Goal: Information Seeking & Learning: Learn about a topic

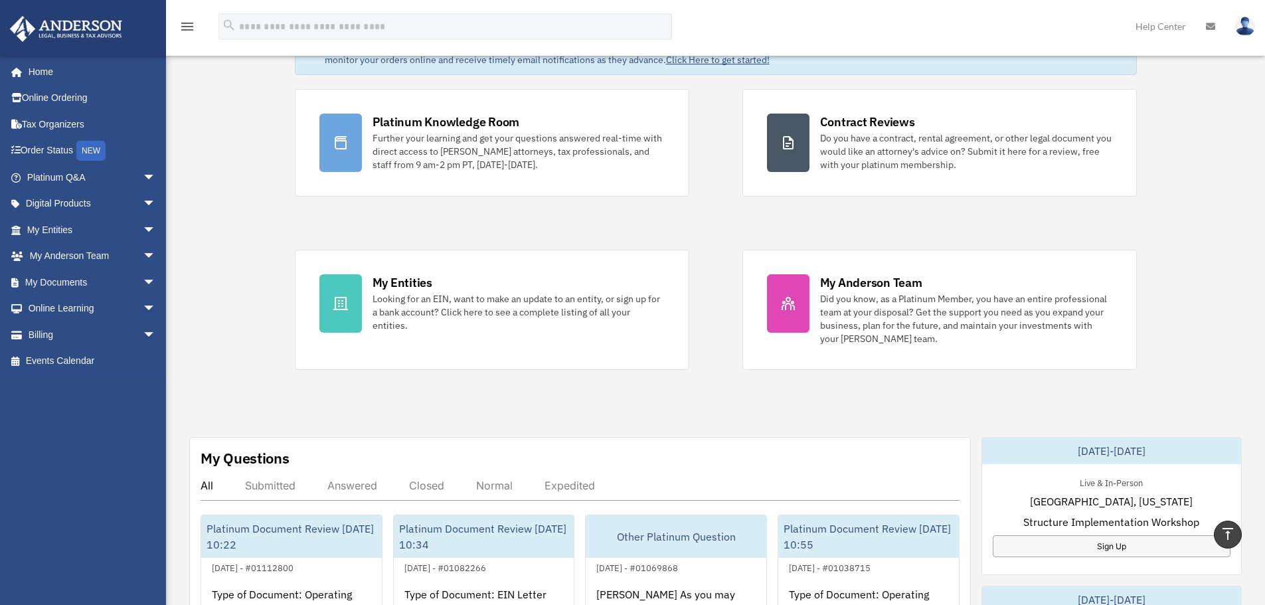
scroll to position [66, 0]
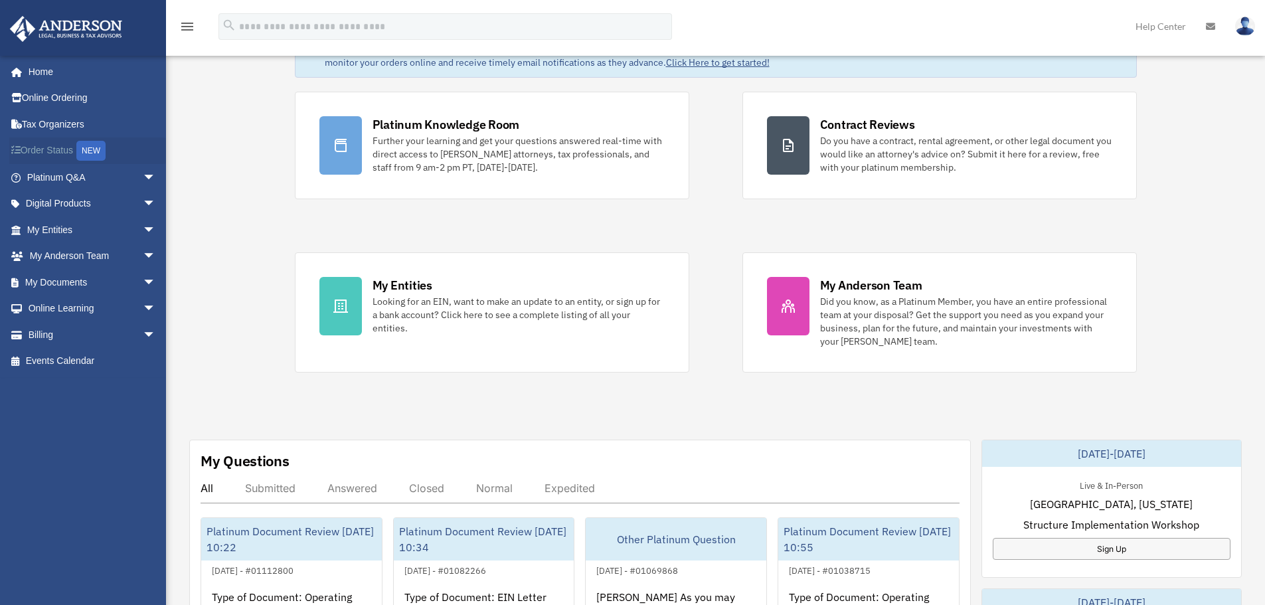
drag, startPoint x: 128, startPoint y: 160, endPoint x: 135, endPoint y: 171, distance: 13.1
click at [128, 160] on link "Order Status NEW" at bounding box center [92, 150] width 167 height 27
click at [143, 179] on span "arrow_drop_down" at bounding box center [156, 177] width 27 height 27
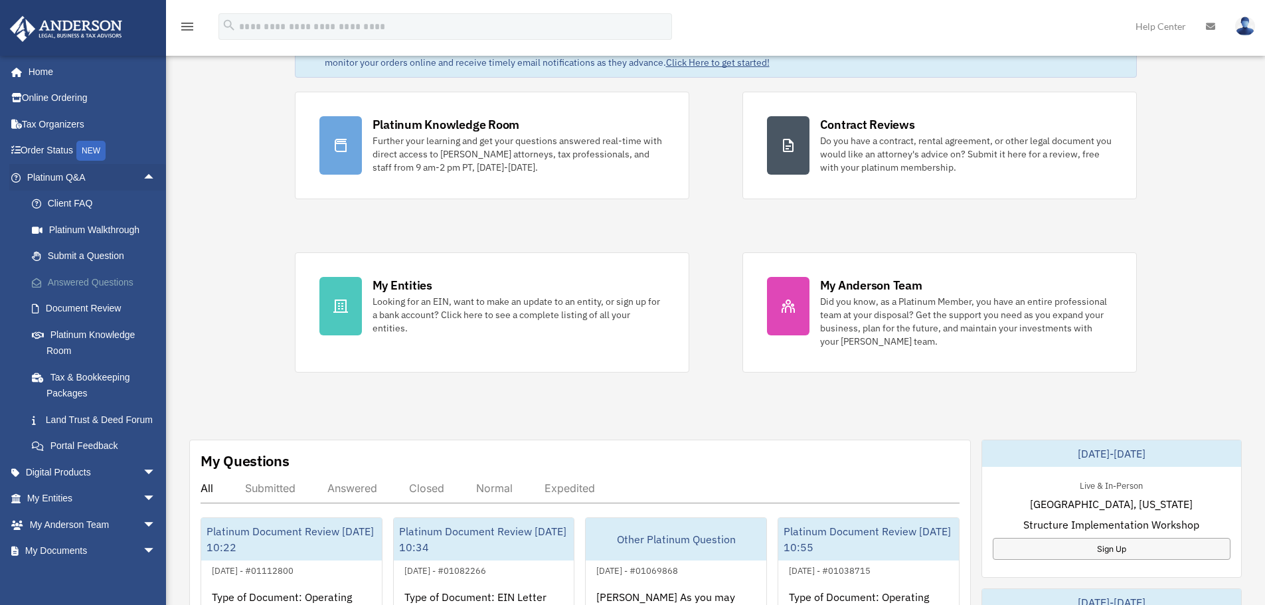
click at [99, 283] on link "Answered Questions" at bounding box center [97, 282] width 157 height 27
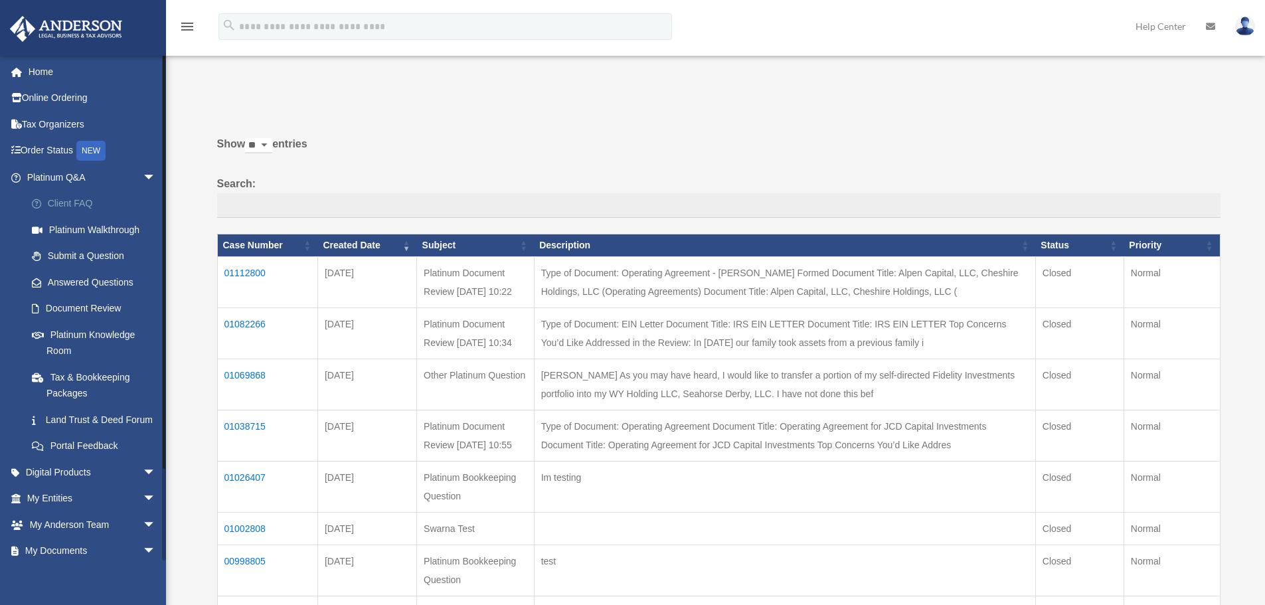
click at [76, 196] on link "Client FAQ" at bounding box center [97, 204] width 157 height 27
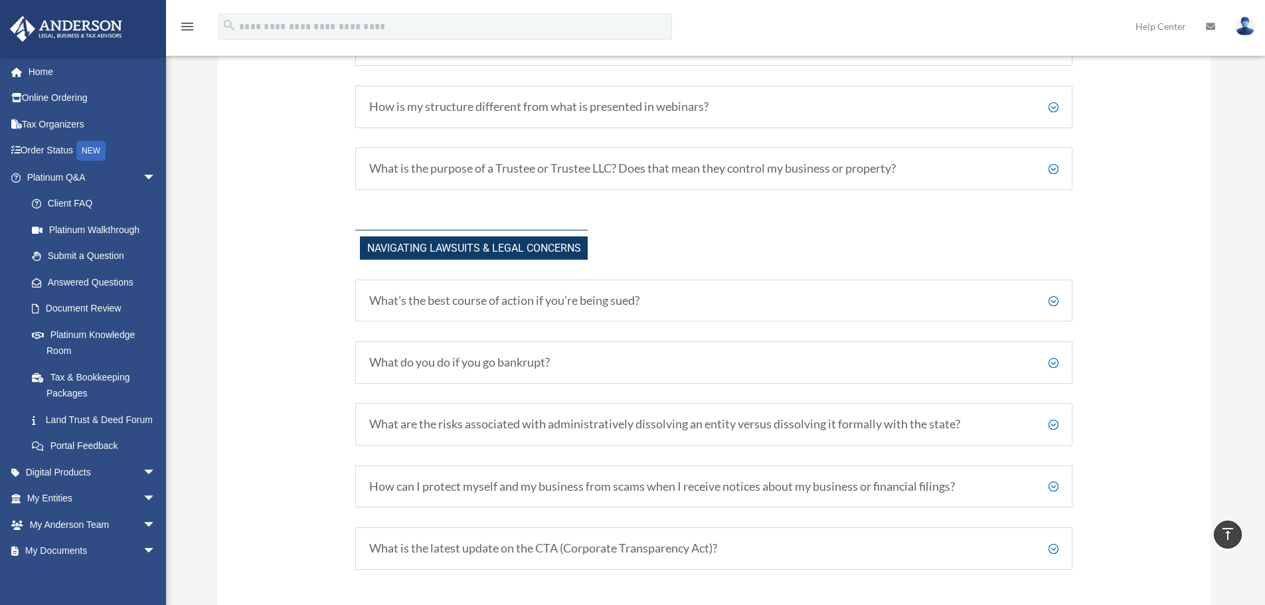
scroll to position [1062, 0]
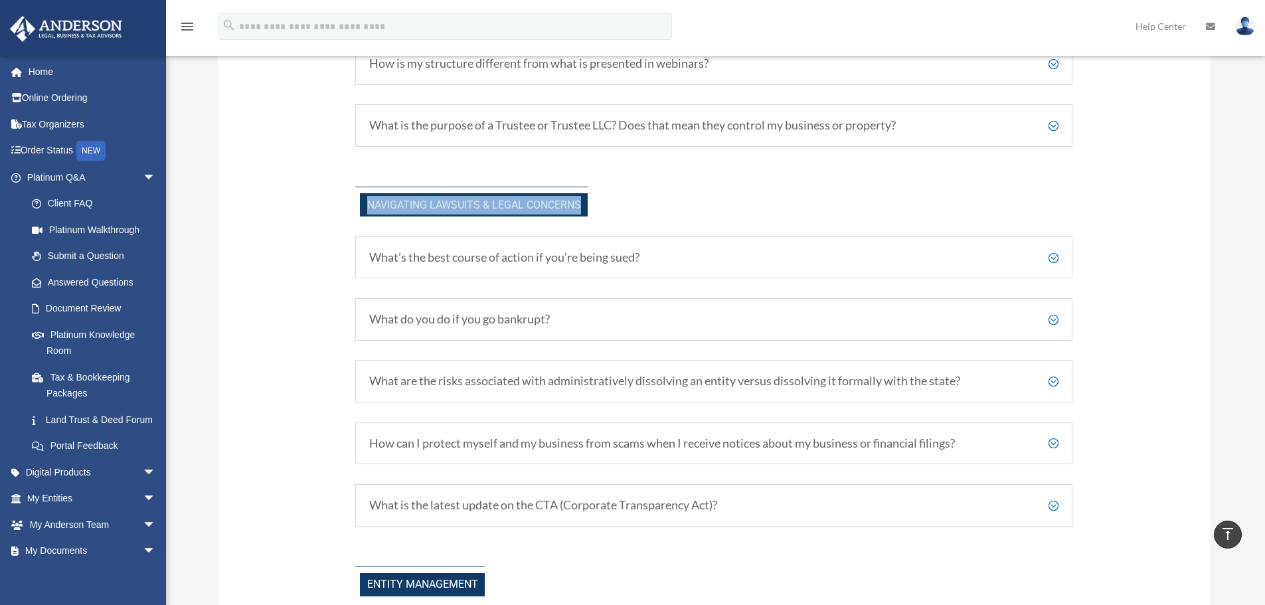
drag, startPoint x: 611, startPoint y: 208, endPoint x: 333, endPoint y: 201, distance: 278.9
click at [333, 201] on div "Your Questions, Answered! Have more questions? Visit our Platinum Knowledge Roo…" at bounding box center [714, 599] width 993 height 3145
click at [84, 256] on link "Submit a Question" at bounding box center [97, 256] width 157 height 27
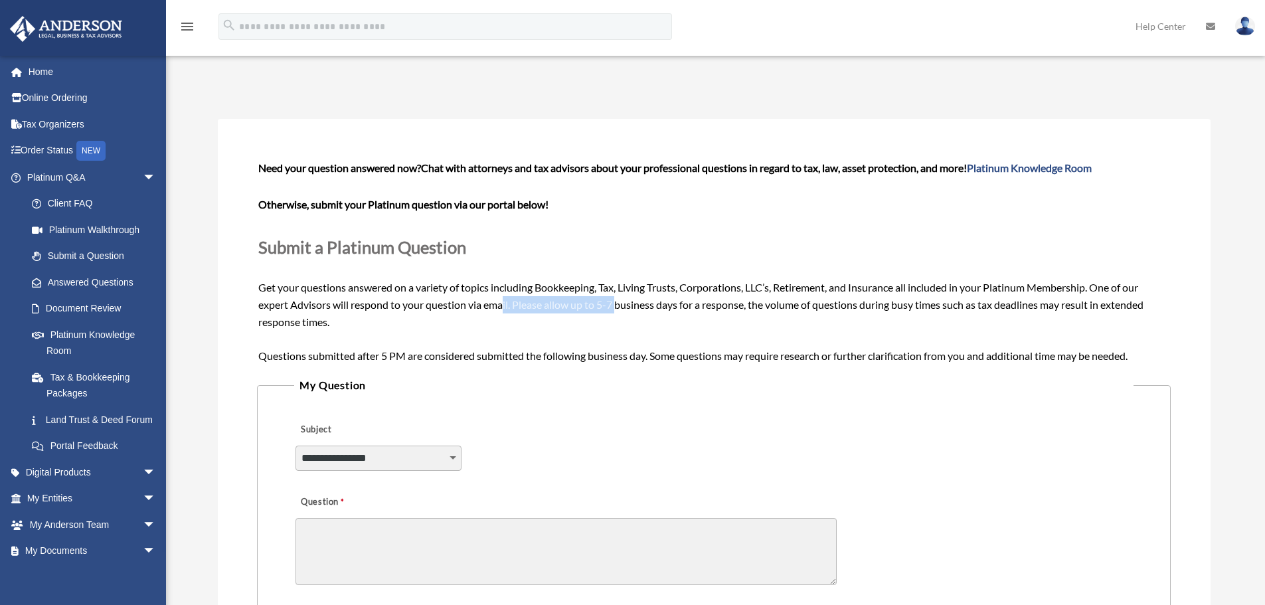
drag, startPoint x: 618, startPoint y: 303, endPoint x: 504, endPoint y: 306, distance: 114.2
click at [505, 306] on span "Need your question answered now? Chat with attorneys and tax advisors about you…" at bounding box center [713, 261] width 910 height 200
drag, startPoint x: 282, startPoint y: 353, endPoint x: 566, endPoint y: 352, distance: 283.5
click at [565, 355] on span "Need your question answered now? Chat with attorneys and tax advisors about you…" at bounding box center [713, 261] width 910 height 200
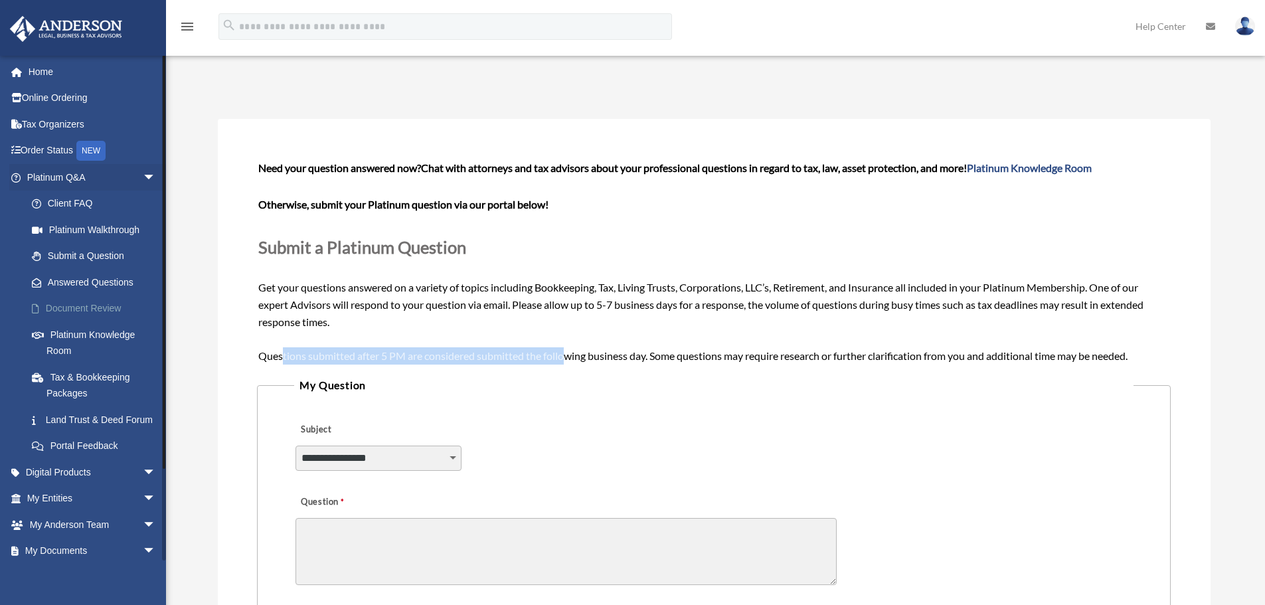
click at [102, 307] on link "Document Review" at bounding box center [97, 308] width 157 height 27
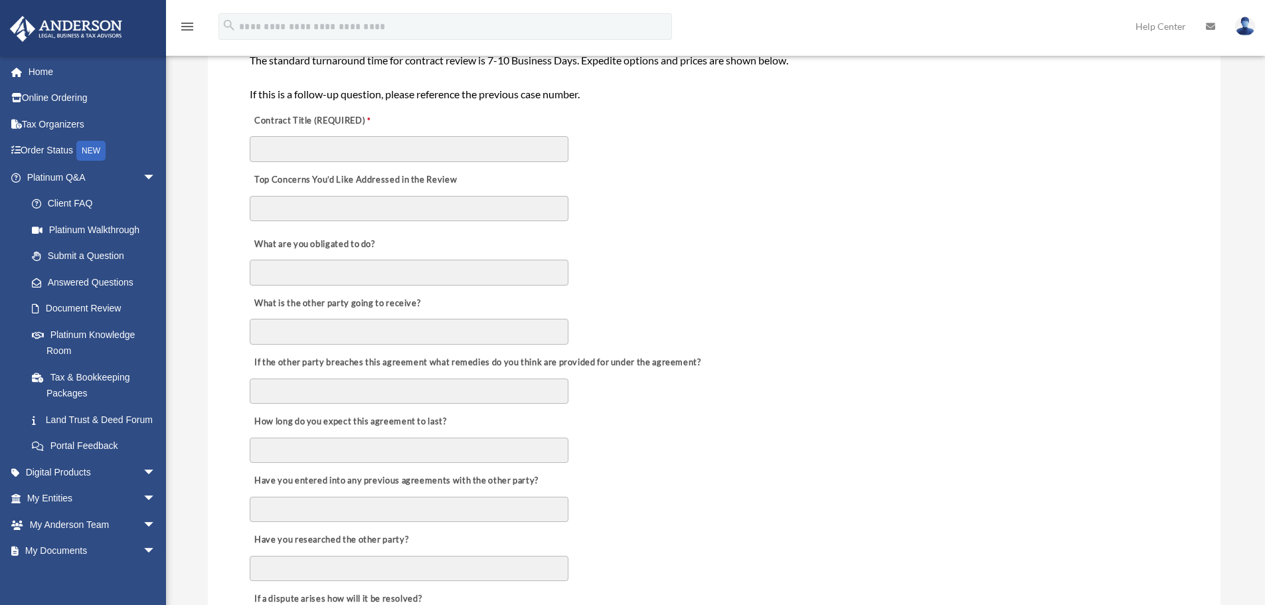
scroll to position [332, 0]
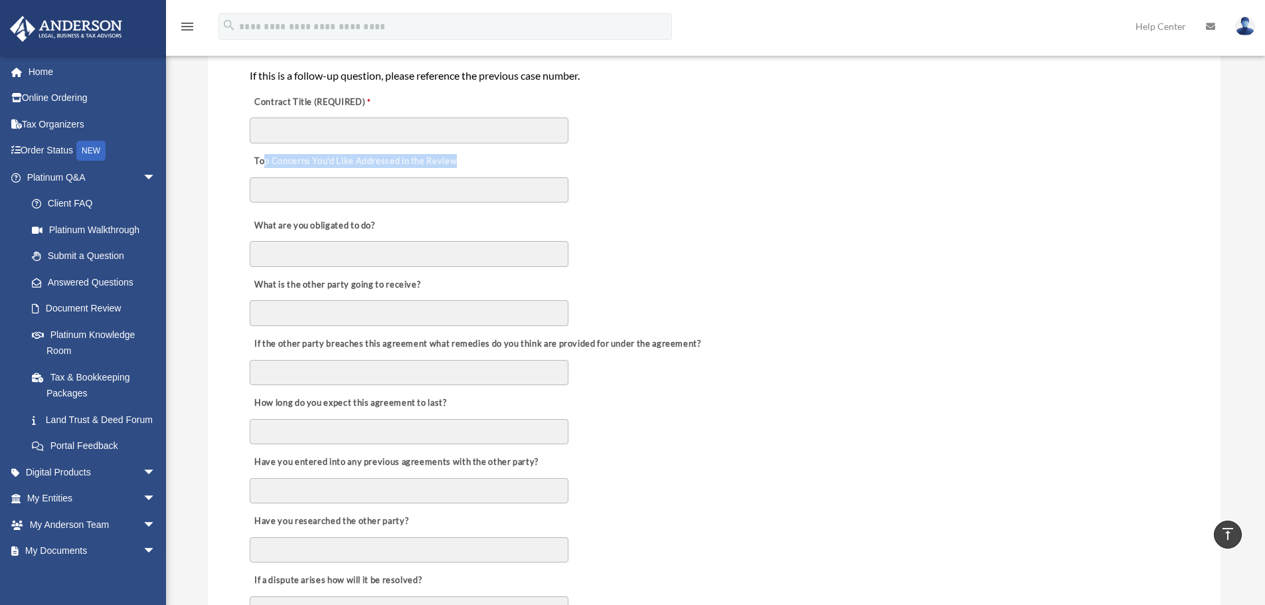
drag, startPoint x: 266, startPoint y: 155, endPoint x: 463, endPoint y: 158, distance: 197.9
click at [463, 158] on div "Top Concerns You’d Like Addressed in the Review" at bounding box center [714, 177] width 932 height 64
click at [143, 176] on span "arrow_drop_down" at bounding box center [156, 177] width 27 height 27
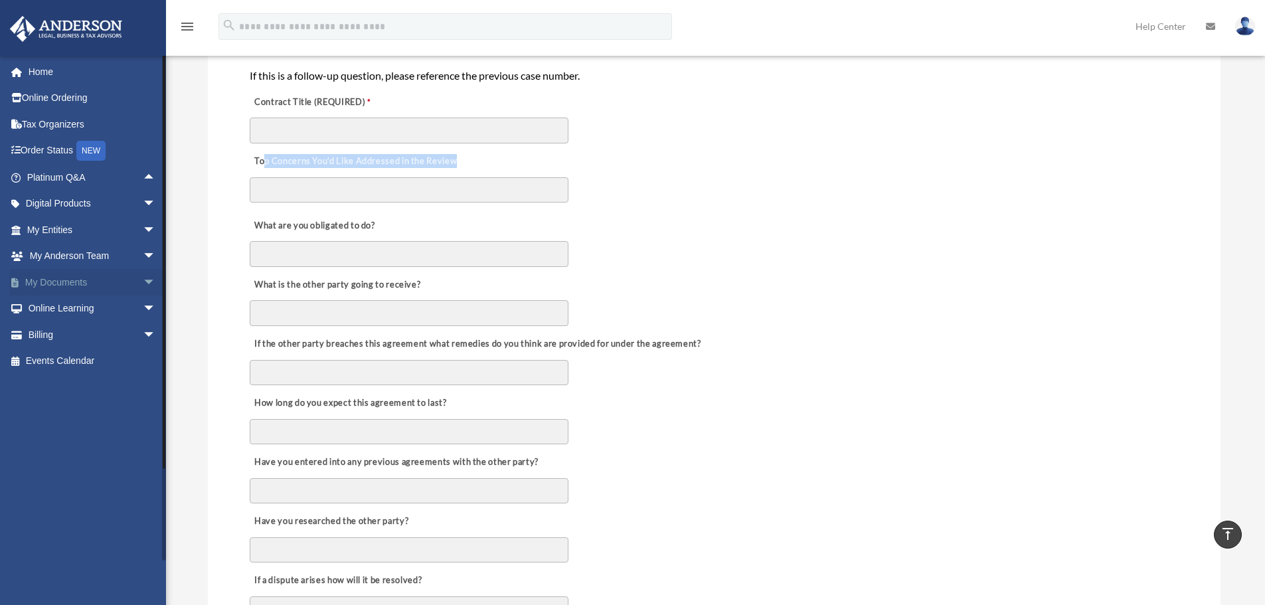
click at [143, 289] on span "arrow_drop_down" at bounding box center [156, 282] width 27 height 27
click at [92, 331] on link "Meeting Minutes" at bounding box center [97, 334] width 157 height 27
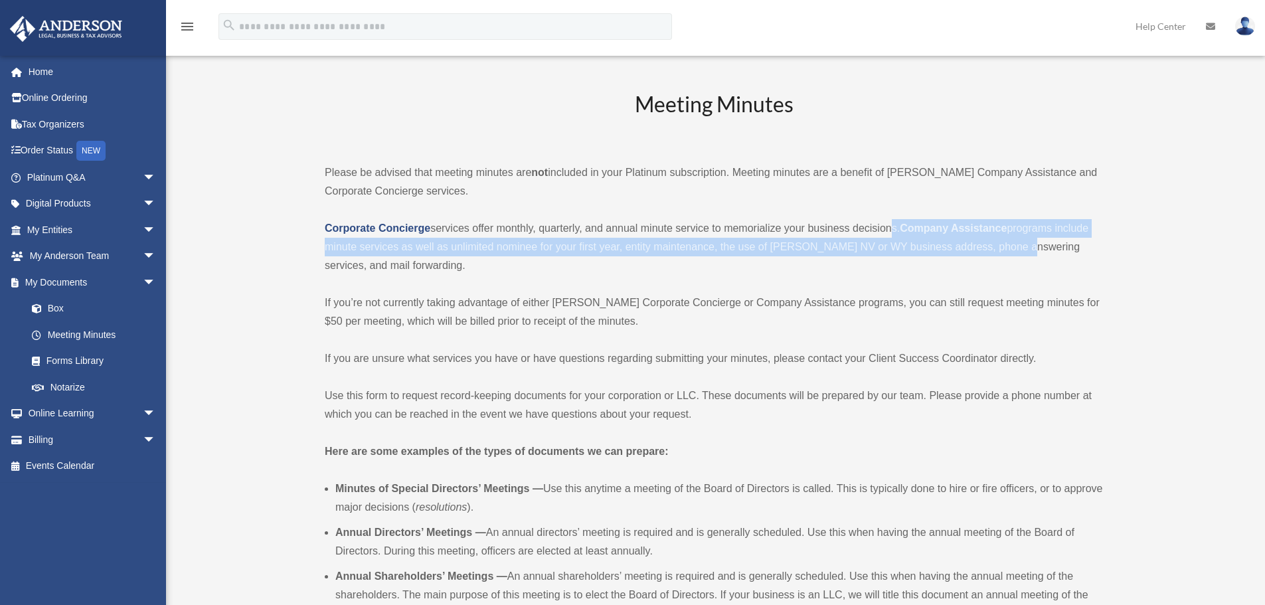
drag, startPoint x: 888, startPoint y: 214, endPoint x: 1017, endPoint y: 256, distance: 134.6
click at [1017, 256] on div "Meeting Minutes Please be advised that meeting minutes are not included in your…" at bounding box center [714, 564] width 778 height 949
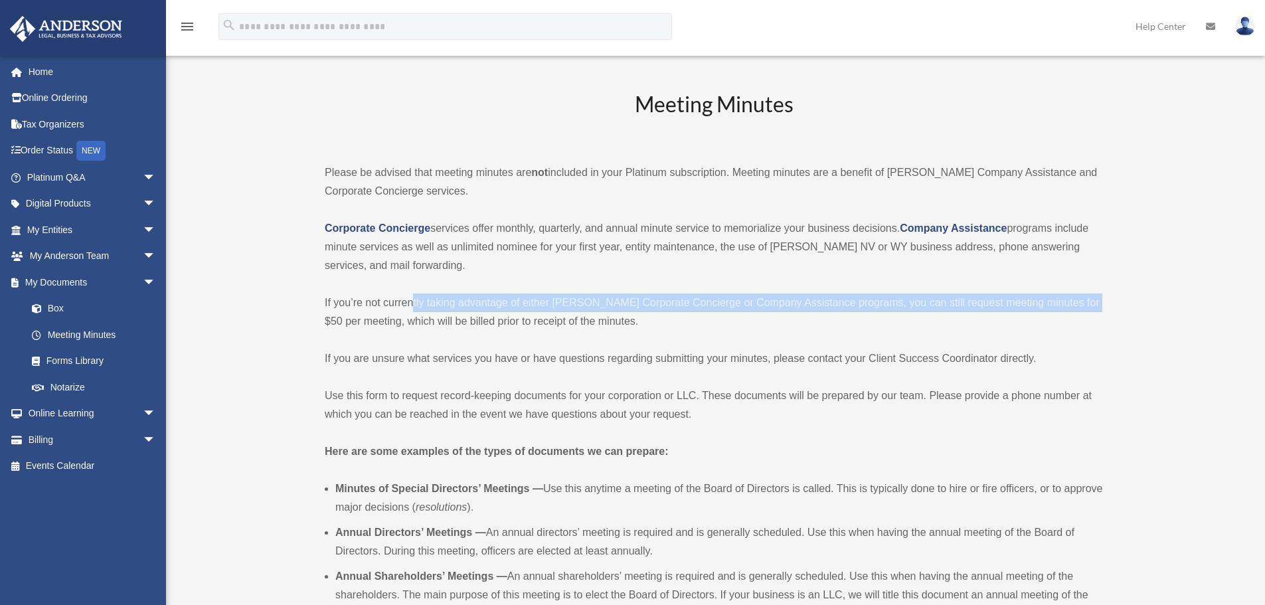
drag, startPoint x: 410, startPoint y: 295, endPoint x: 1098, endPoint y: 304, distance: 687.3
click at [1098, 304] on p "If you’re not currently taking advantage of either Anderson’s Corporate Concier…" at bounding box center [714, 311] width 778 height 37
click at [143, 177] on span "arrow_drop_down" at bounding box center [156, 177] width 27 height 27
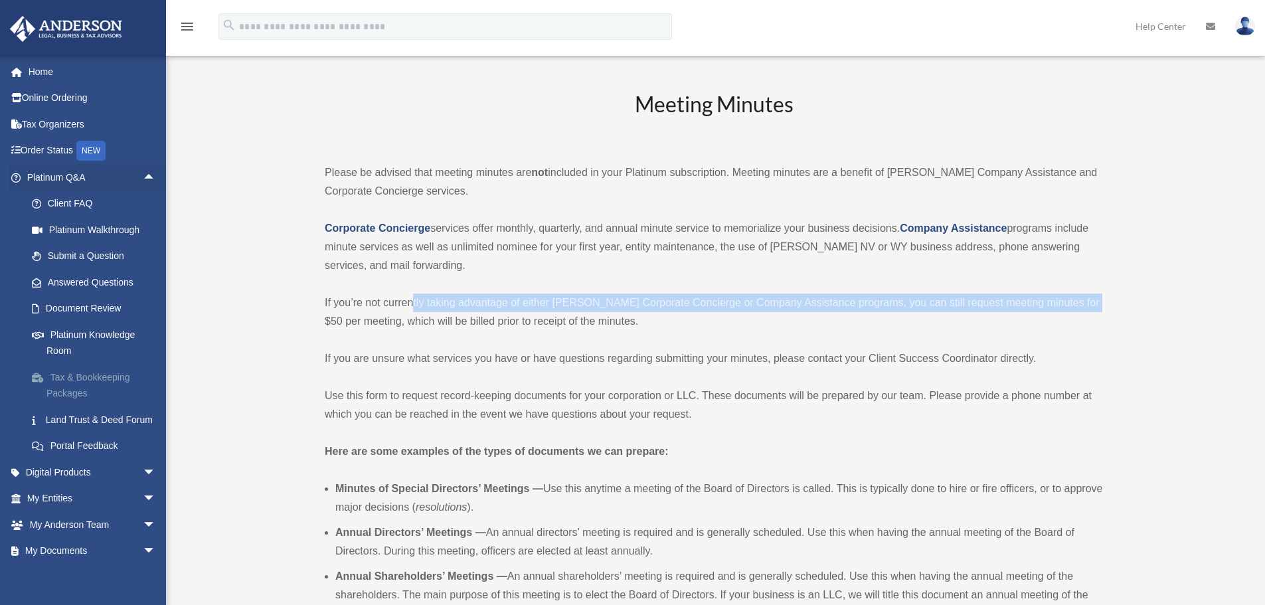
click at [89, 382] on link "Tax & Bookkeeping Packages" at bounding box center [97, 385] width 157 height 42
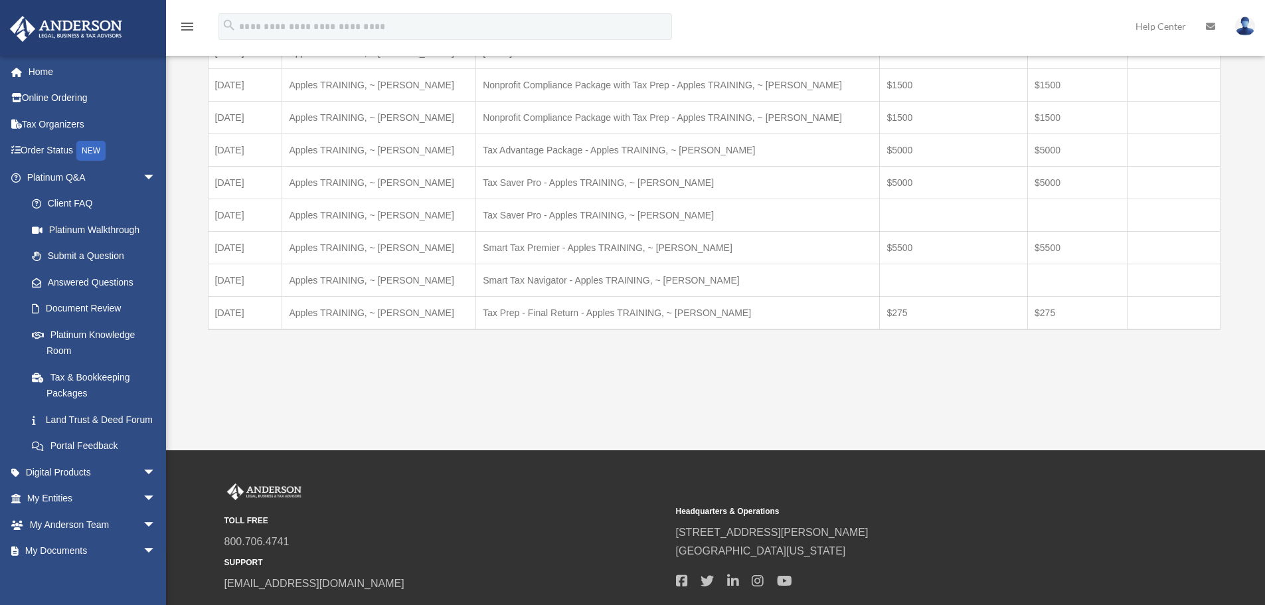
scroll to position [266, 0]
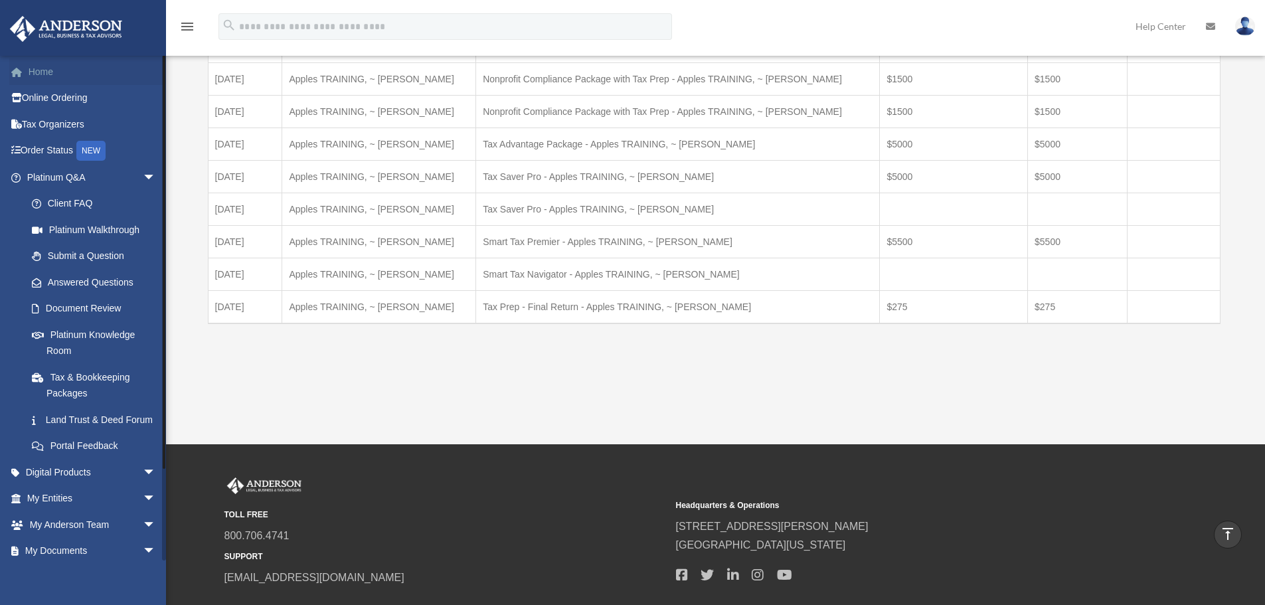
click at [25, 74] on span at bounding box center [24, 72] width 10 height 9
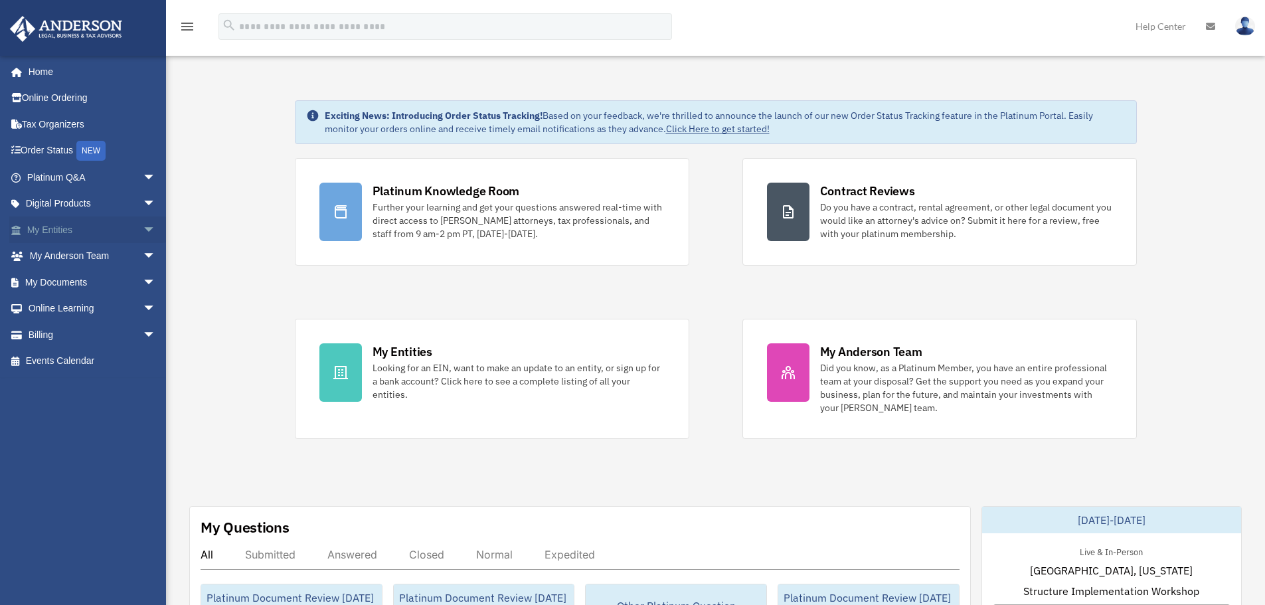
click at [143, 231] on span "arrow_drop_down" at bounding box center [156, 229] width 27 height 27
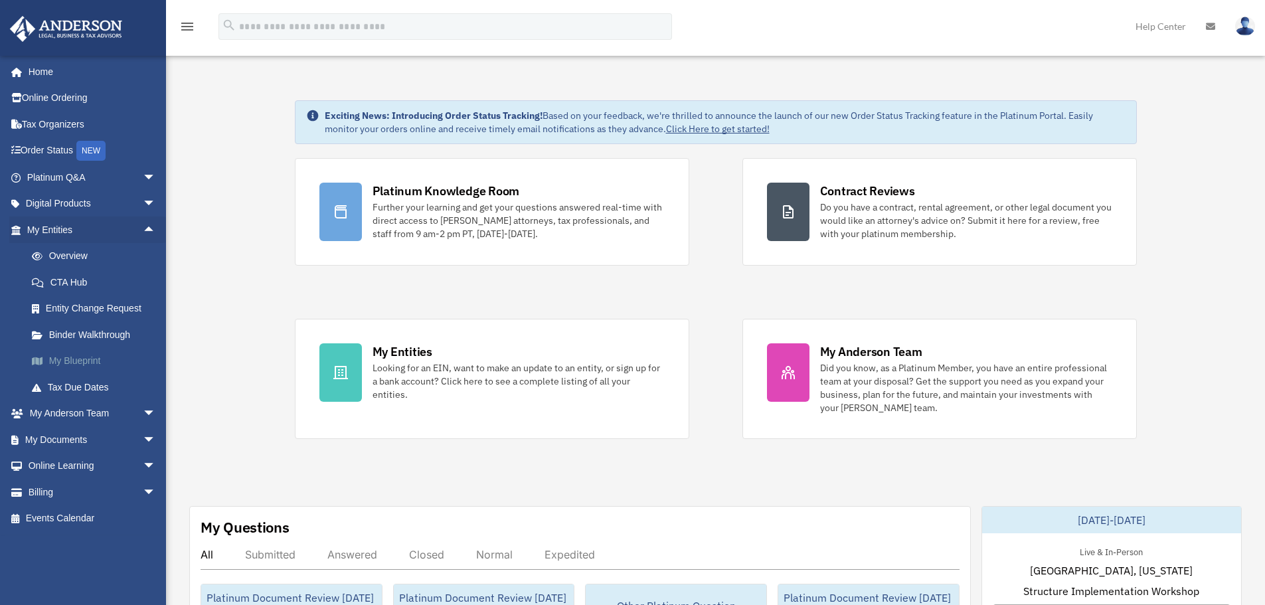
click at [90, 361] on link "My Blueprint" at bounding box center [97, 361] width 157 height 27
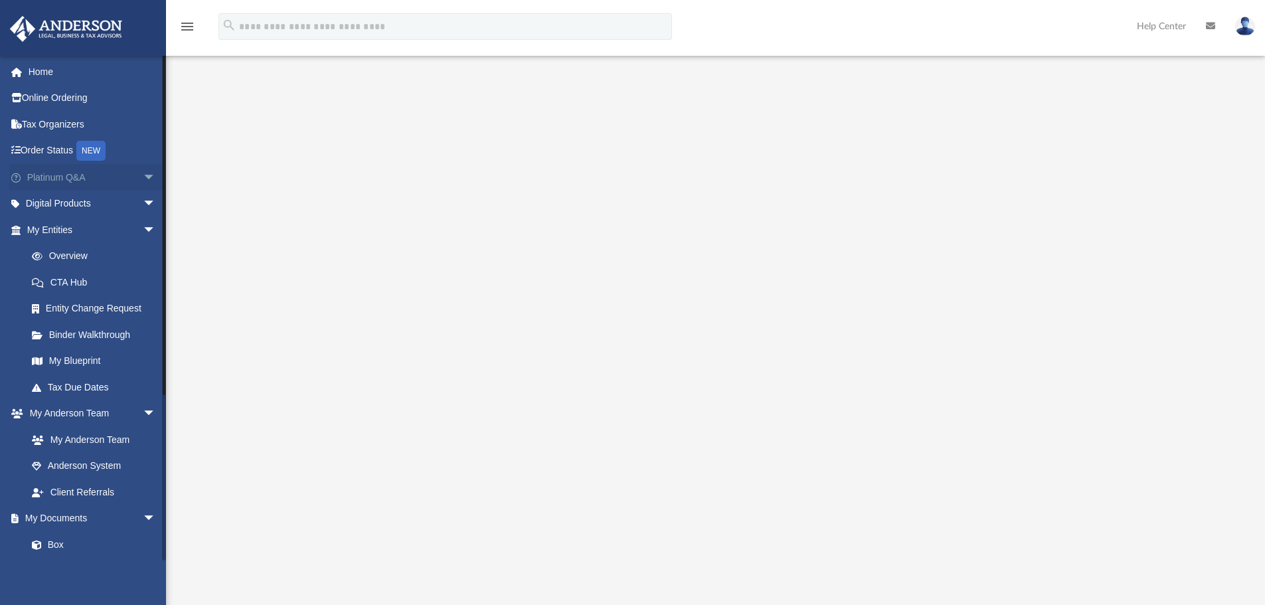
click at [143, 175] on span "arrow_drop_down" at bounding box center [156, 177] width 27 height 27
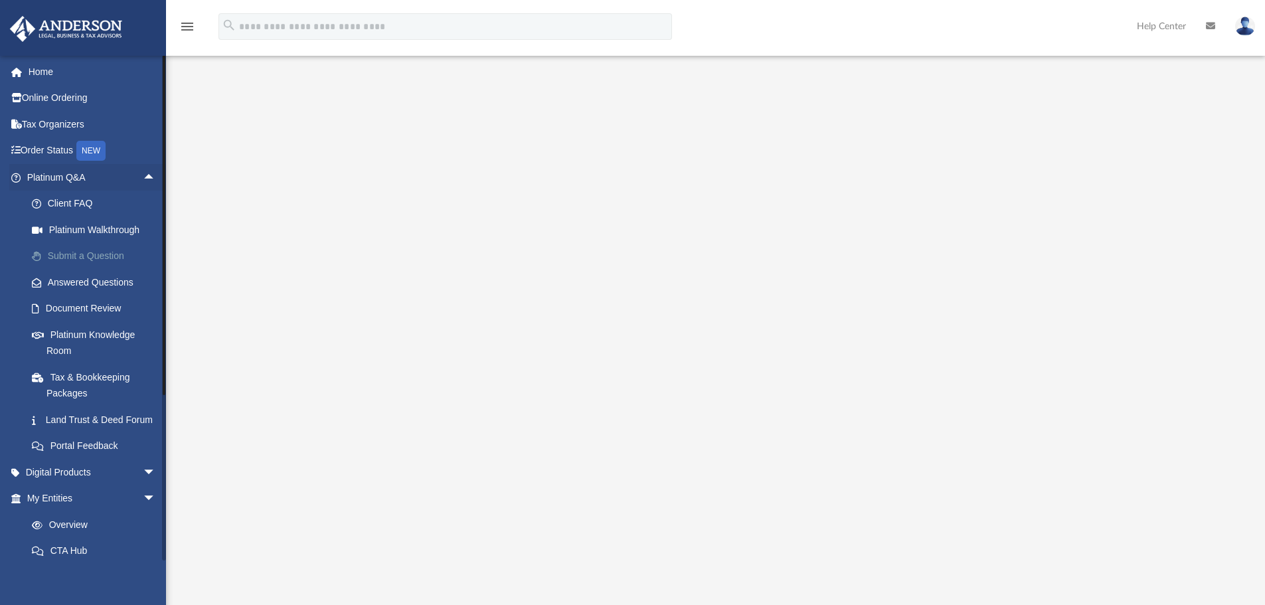
click at [101, 259] on link "Submit a Question" at bounding box center [97, 256] width 157 height 27
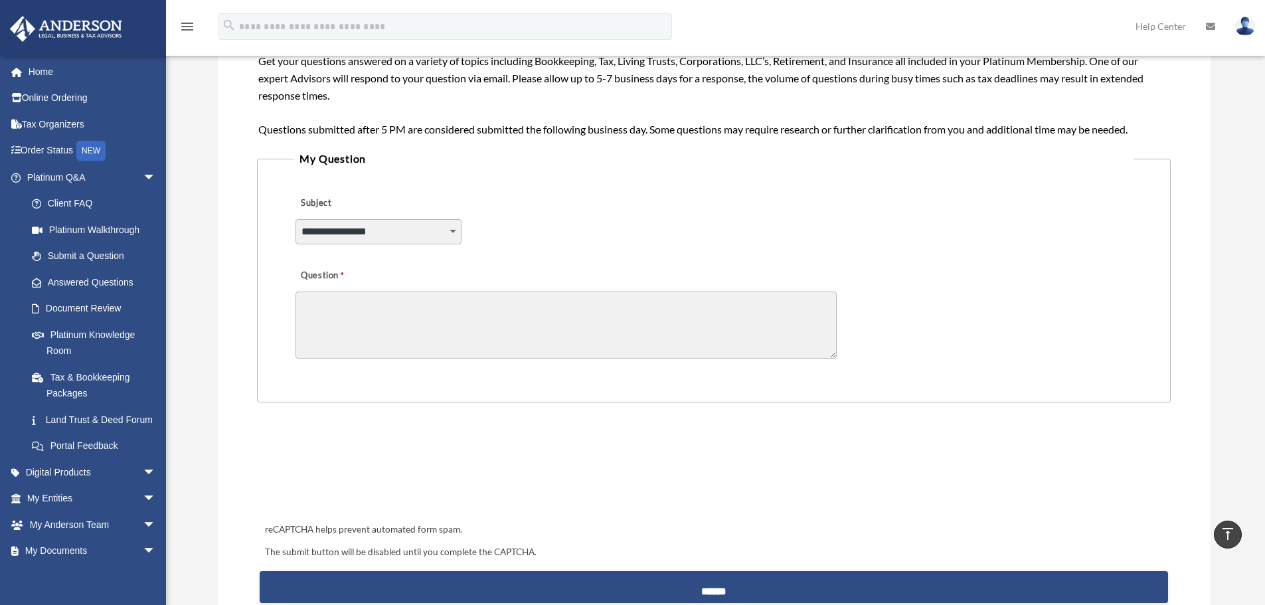
scroll to position [199, 0]
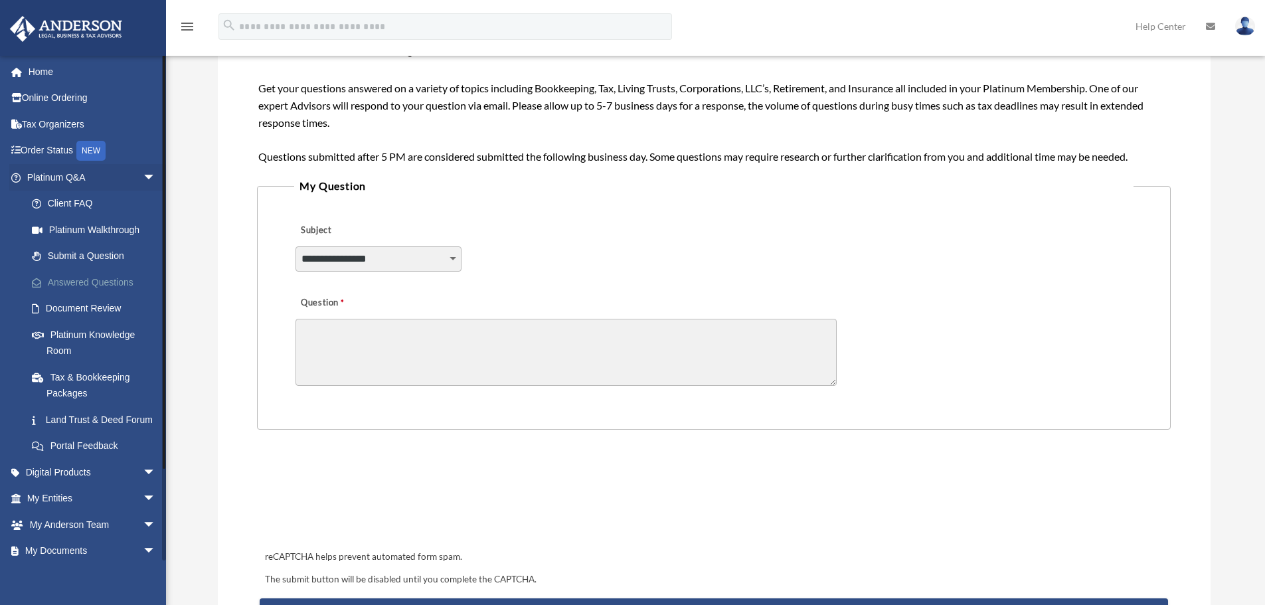
click at [78, 278] on link "Answered Questions" at bounding box center [97, 282] width 157 height 27
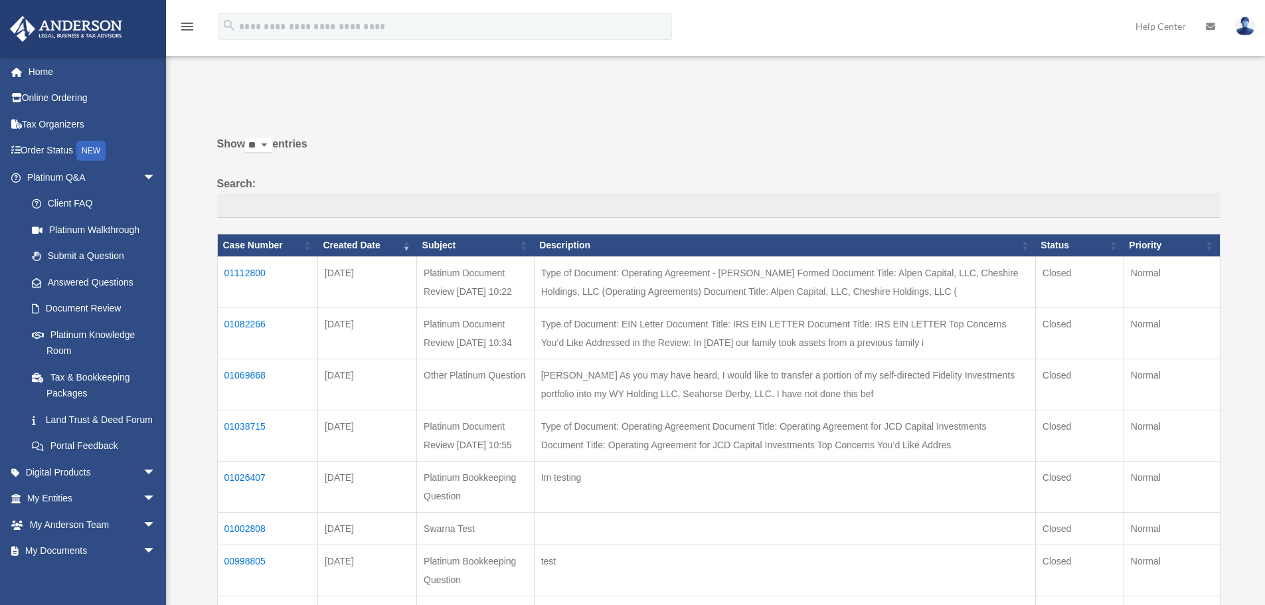
scroll to position [66, 0]
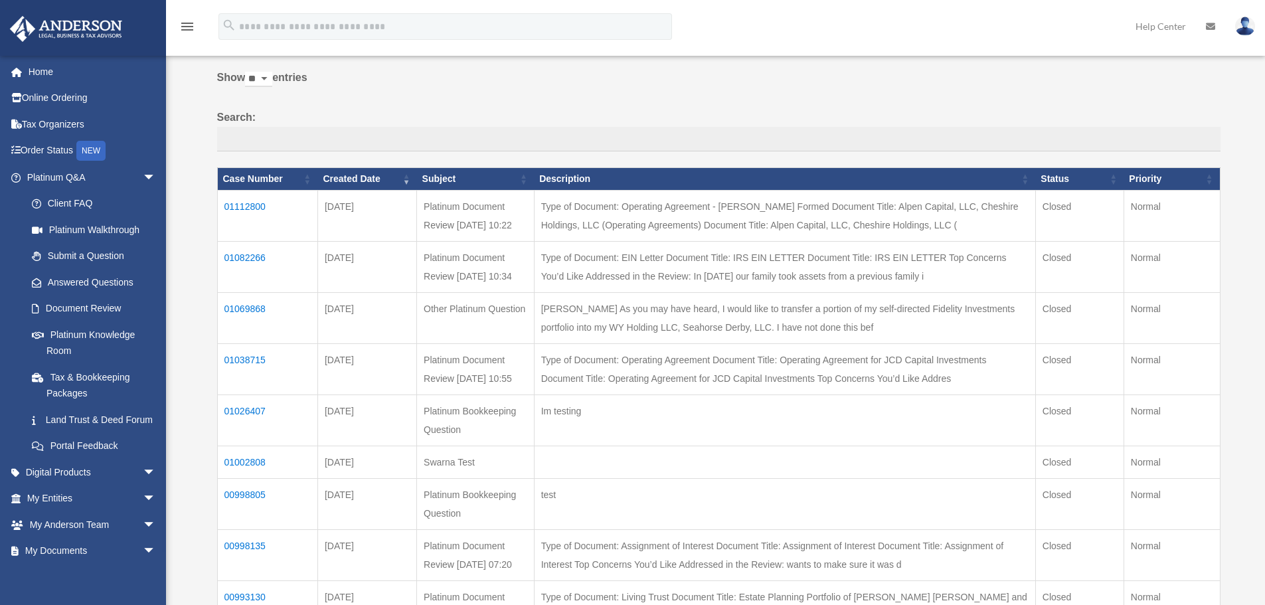
click at [258, 343] on td "01069868" at bounding box center [267, 317] width 100 height 51
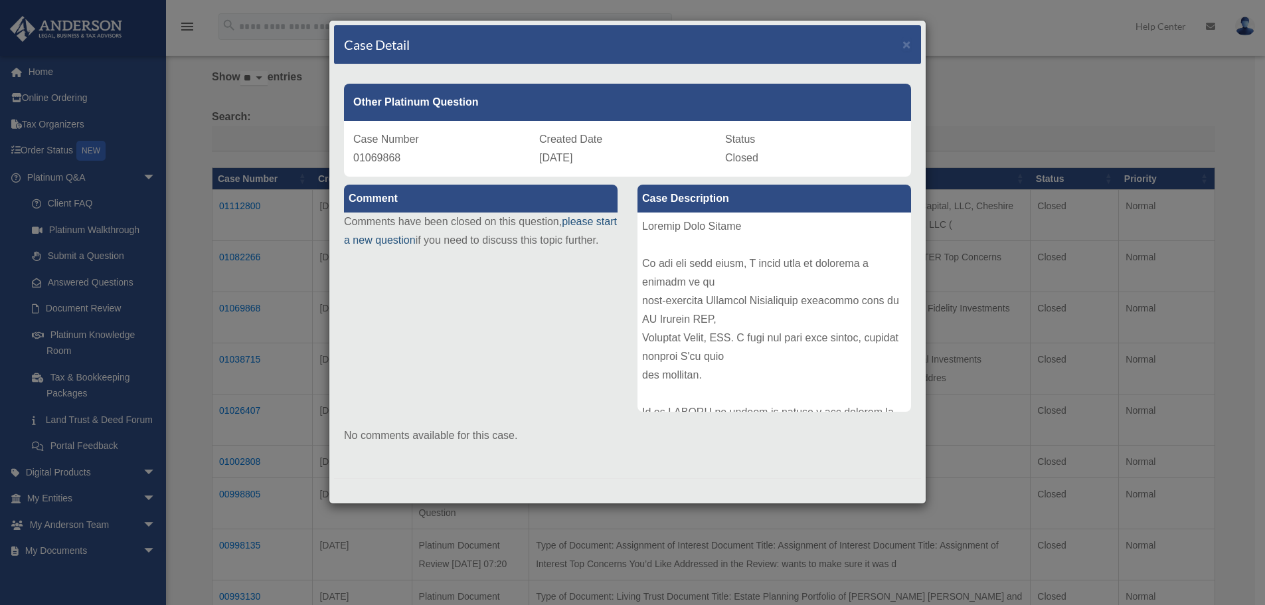
click at [370, 237] on link "please start a new question" at bounding box center [480, 231] width 273 height 30
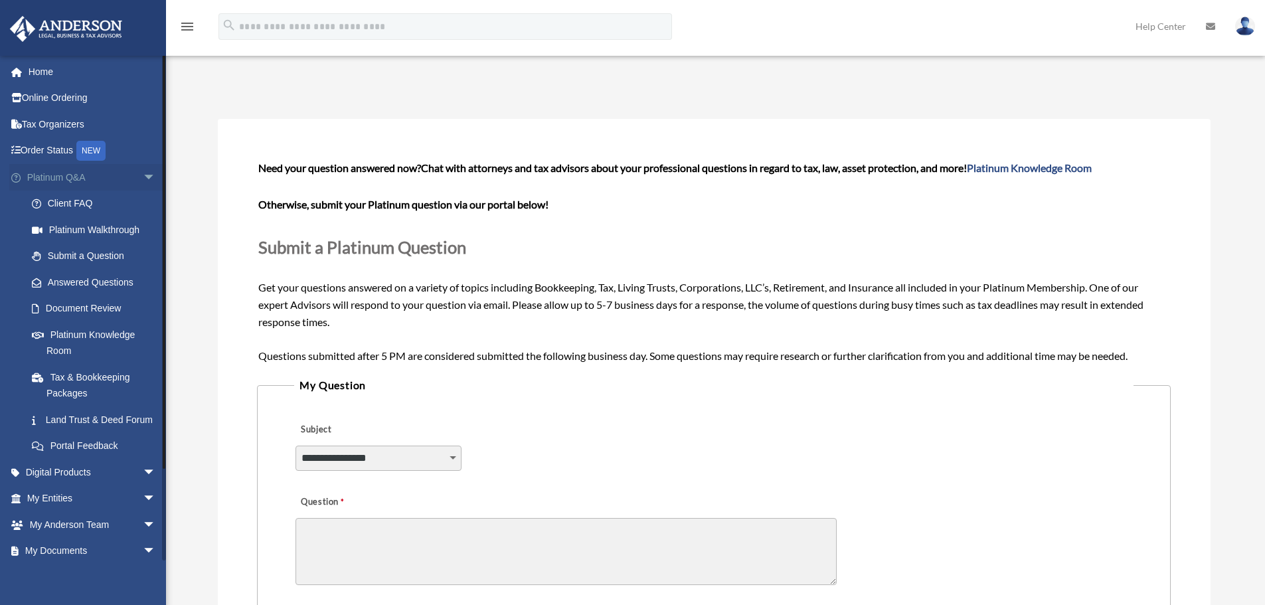
click at [143, 177] on span "arrow_drop_down" at bounding box center [156, 177] width 27 height 27
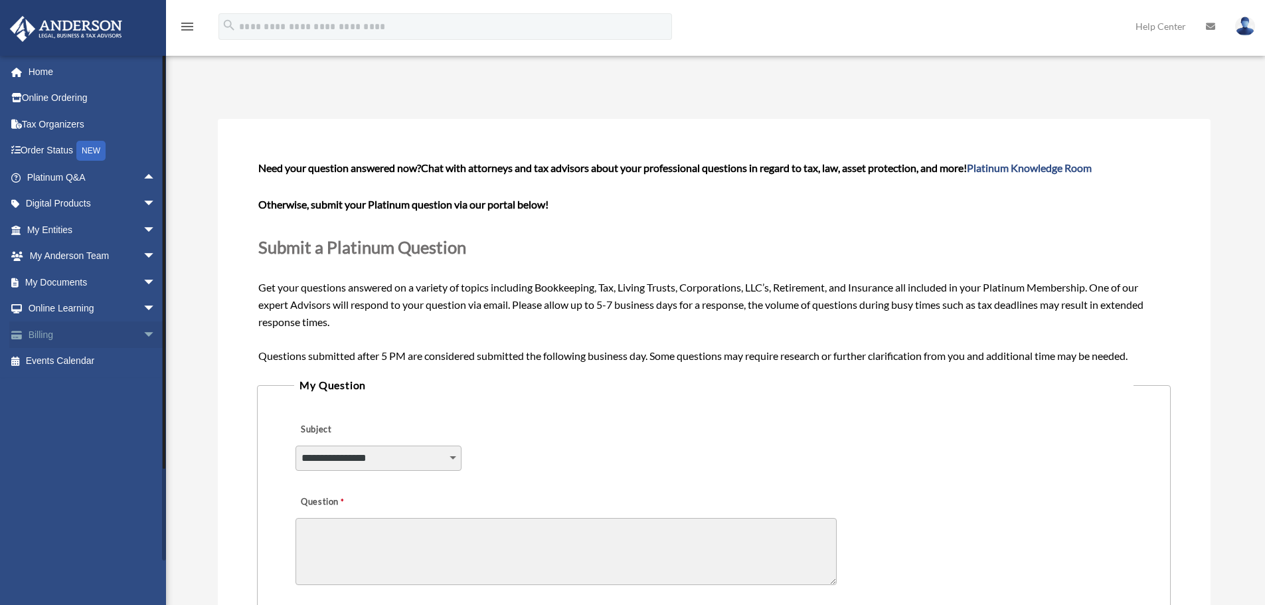
click at [143, 335] on span "arrow_drop_down" at bounding box center [156, 334] width 27 height 27
click at [109, 415] on link "Manage Payments" at bounding box center [97, 414] width 157 height 27
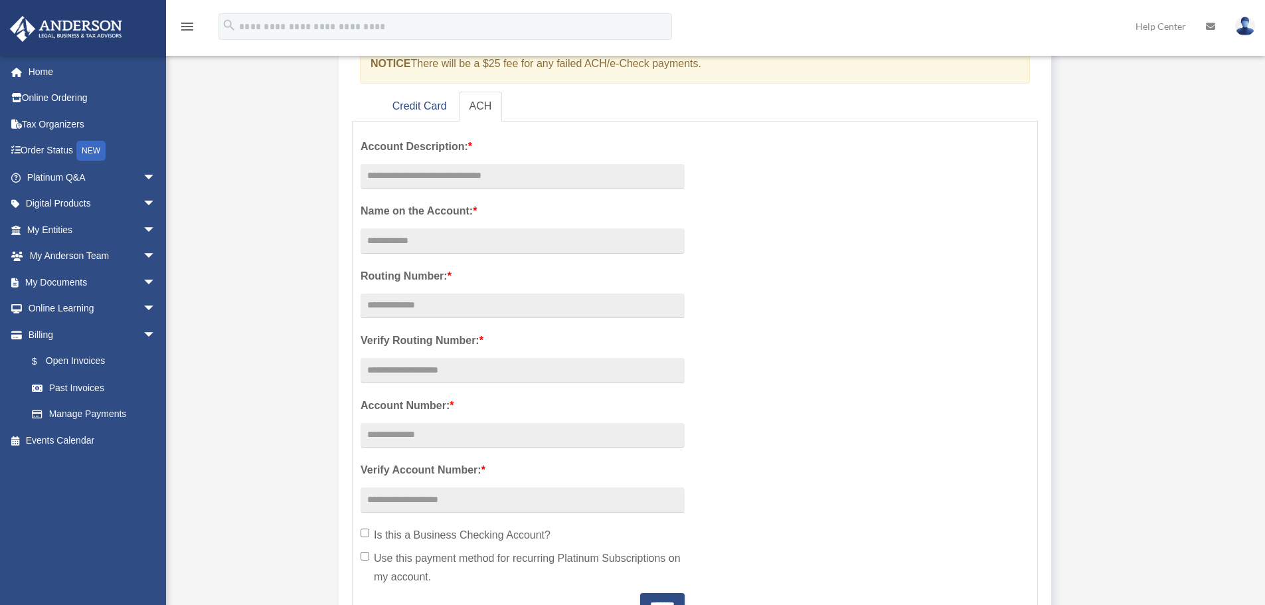
scroll to position [266, 0]
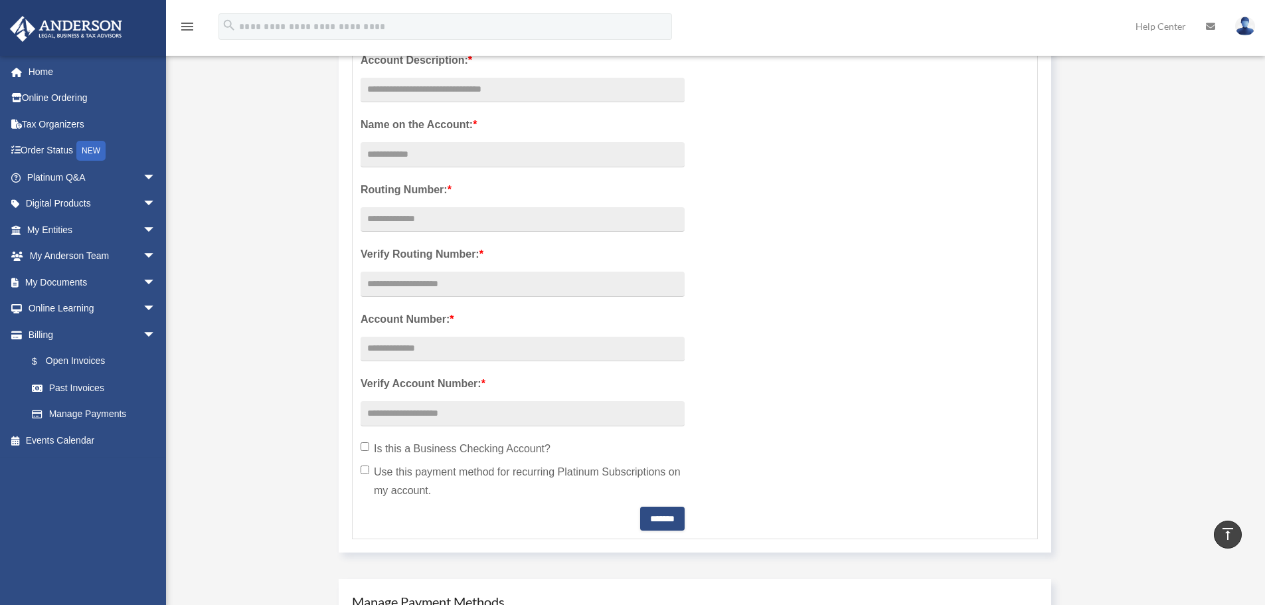
drag, startPoint x: 441, startPoint y: 493, endPoint x: 356, endPoint y: 477, distance: 86.5
click at [356, 477] on div "Account Description: * Name on the Account: * Routing Number: * Verify Routing …" at bounding box center [523, 286] width 344 height 487
click at [143, 279] on span "arrow_drop_down" at bounding box center [156, 282] width 27 height 27
click at [46, 305] on span at bounding box center [43, 308] width 9 height 9
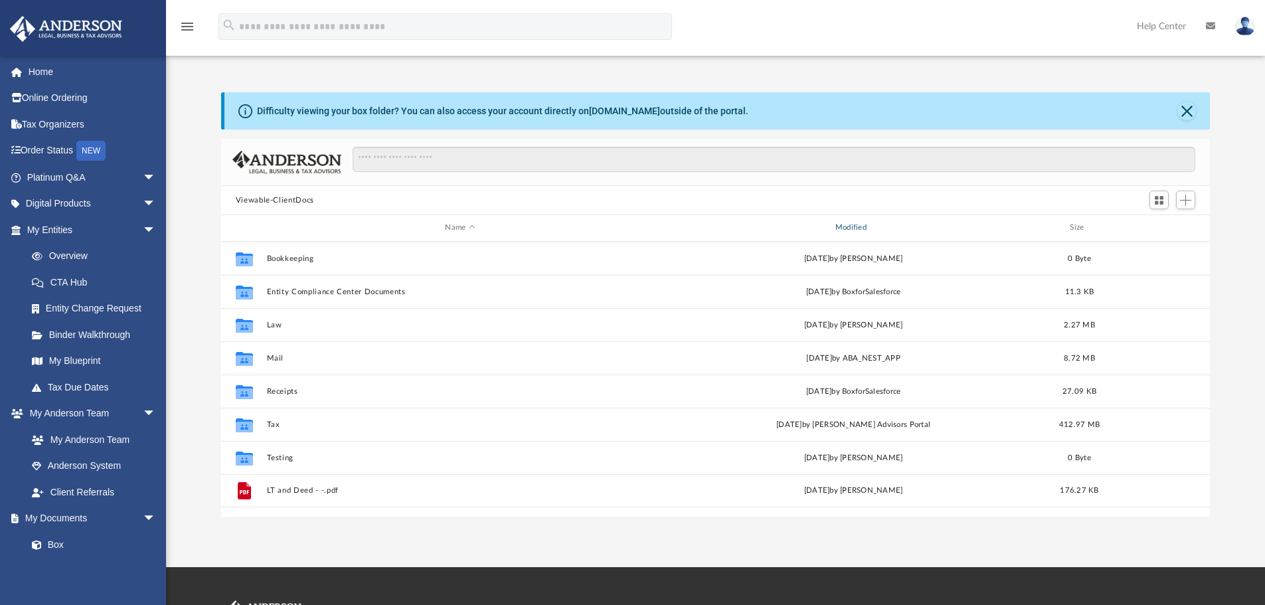
scroll to position [292, 979]
